Goal: Navigation & Orientation: Understand site structure

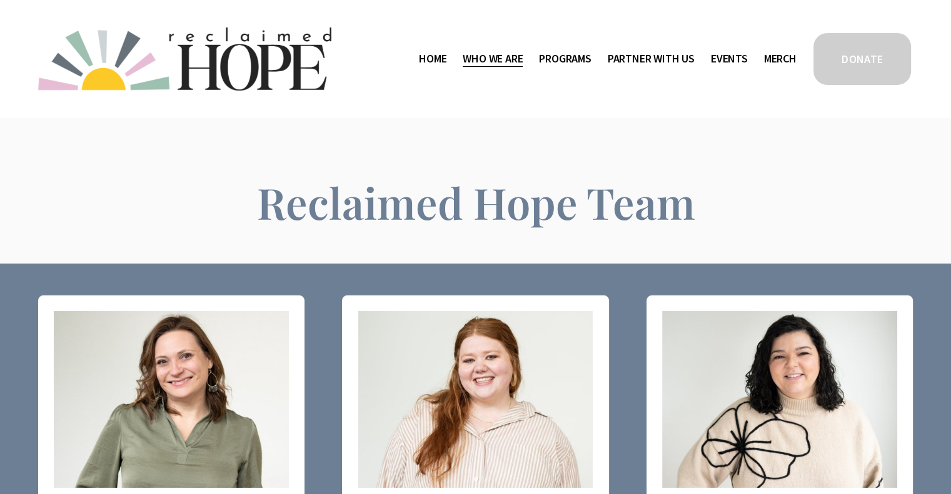
click at [420, 66] on link "Home" at bounding box center [433, 59] width 28 height 20
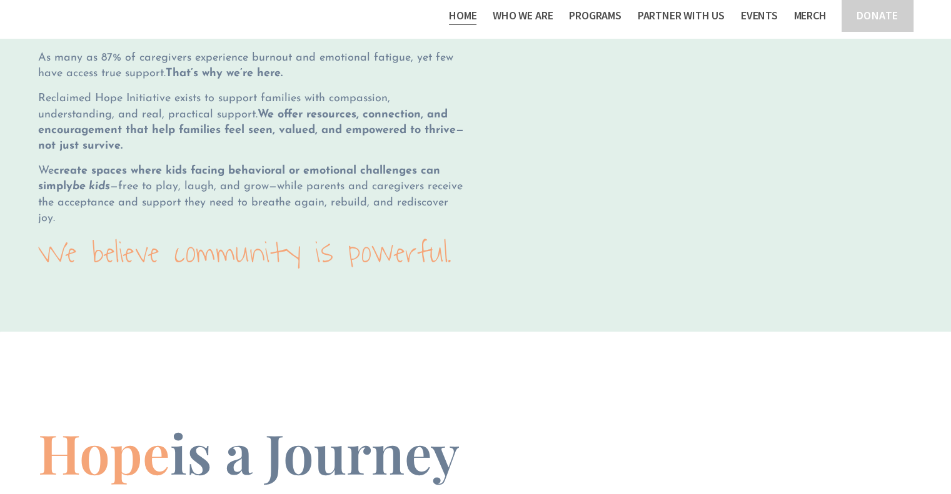
scroll to position [1345, 0]
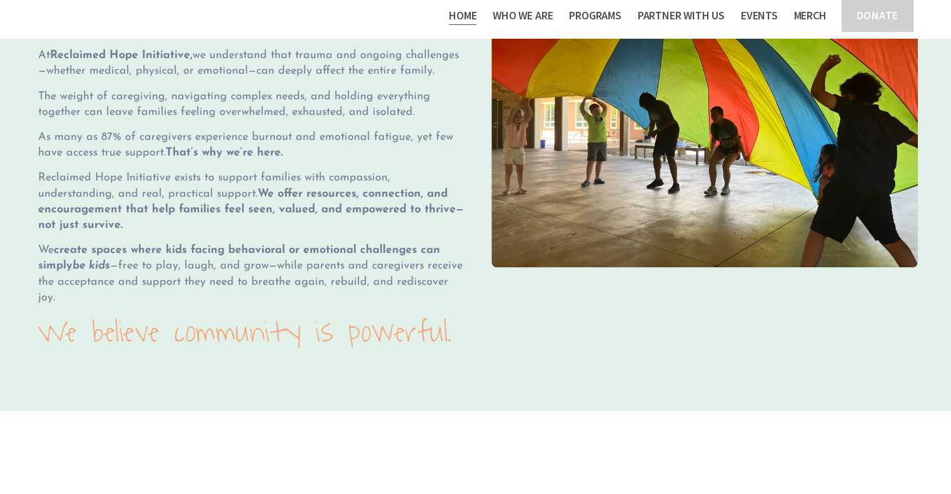
click at [493, 23] on span "Who We Are" at bounding box center [523, 16] width 60 height 18
